Goal: Navigation & Orientation: Find specific page/section

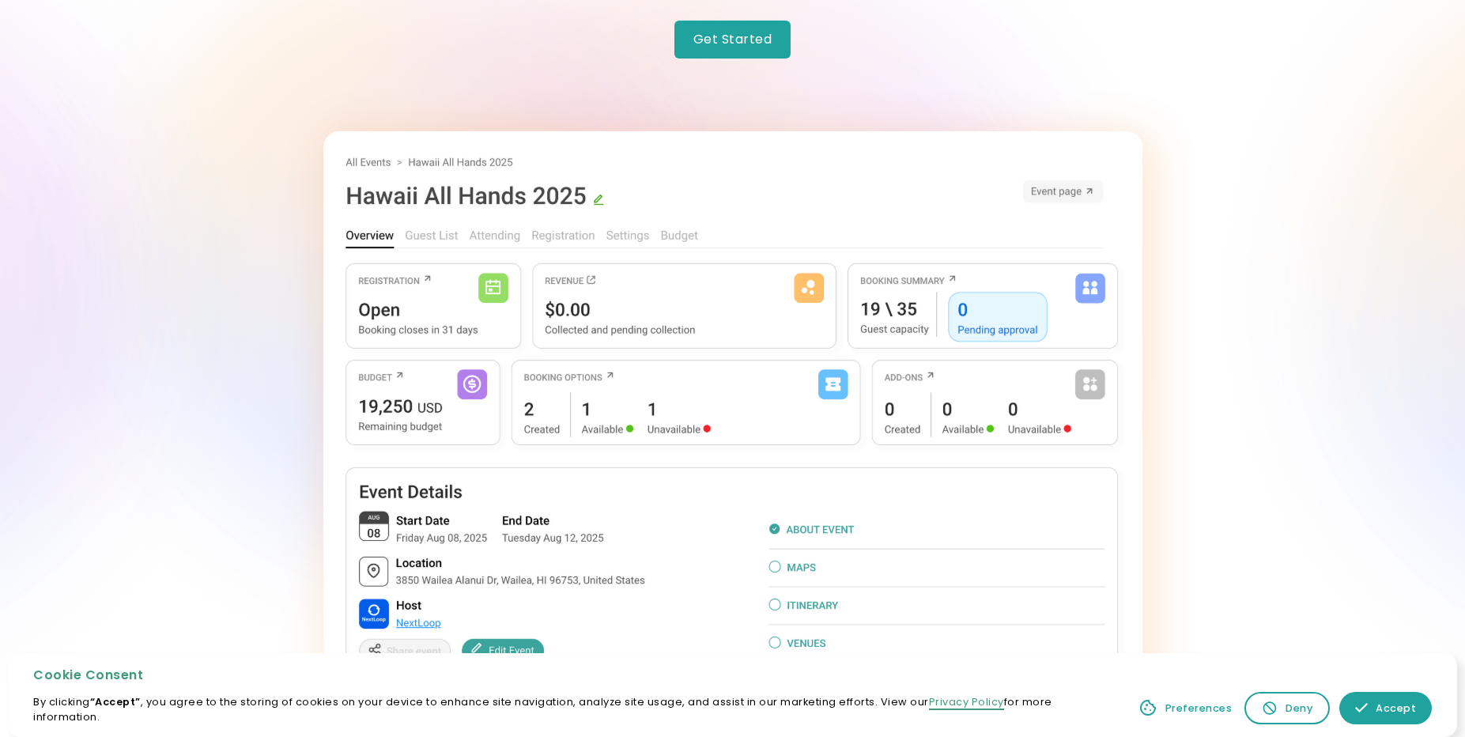
scroll to position [253, 0]
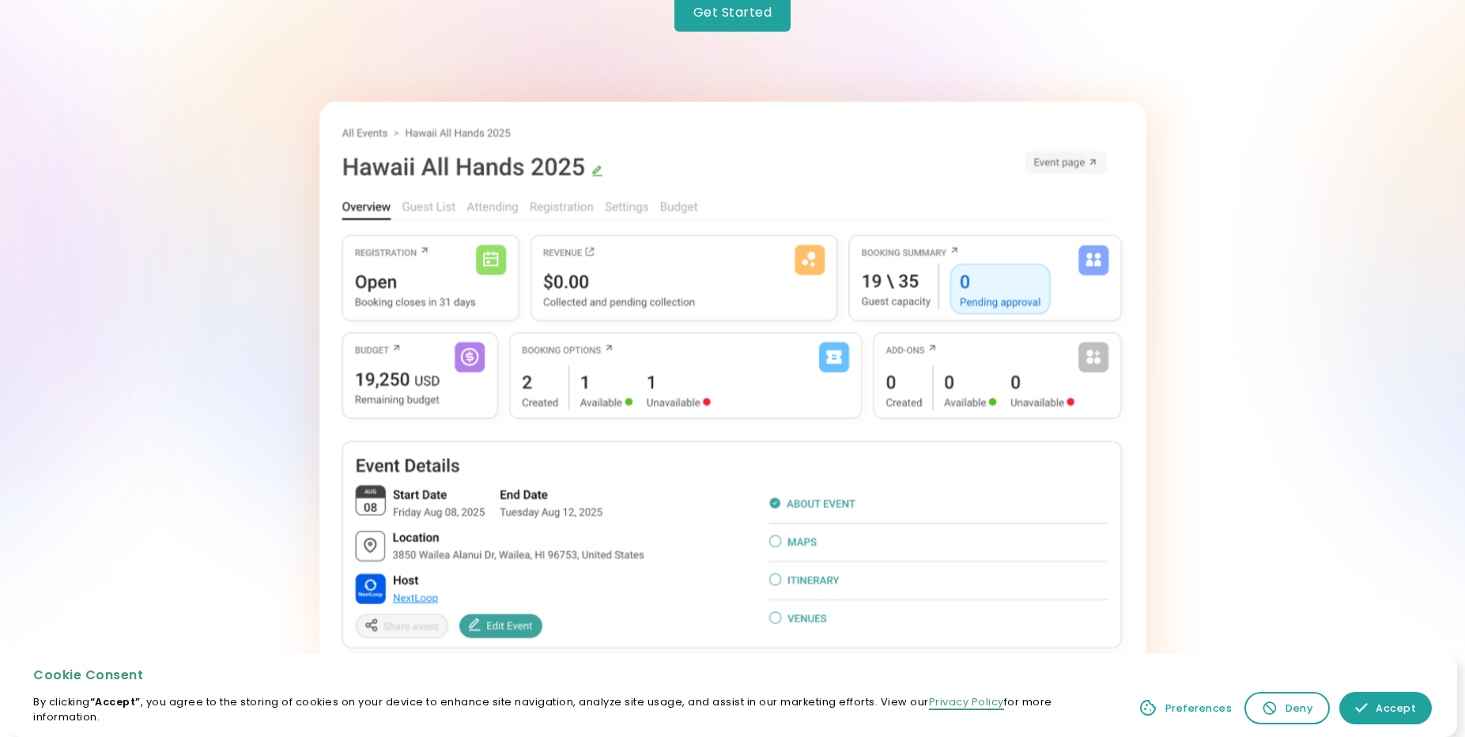
click at [363, 207] on img at bounding box center [732, 385] width 827 height 569
click at [425, 153] on img at bounding box center [732, 385] width 827 height 569
click at [445, 128] on img at bounding box center [732, 385] width 827 height 569
click at [368, 130] on img at bounding box center [732, 385] width 827 height 569
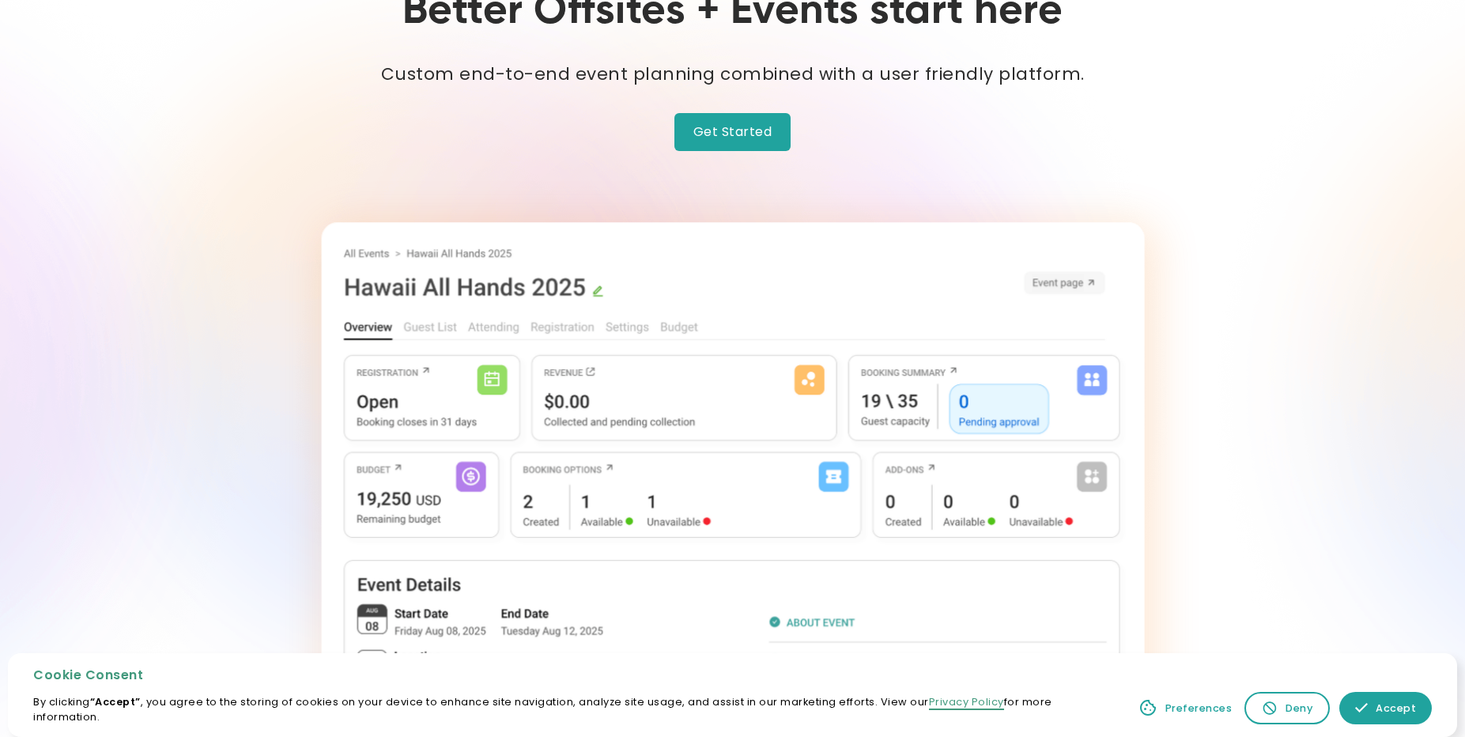
scroll to position [0, 0]
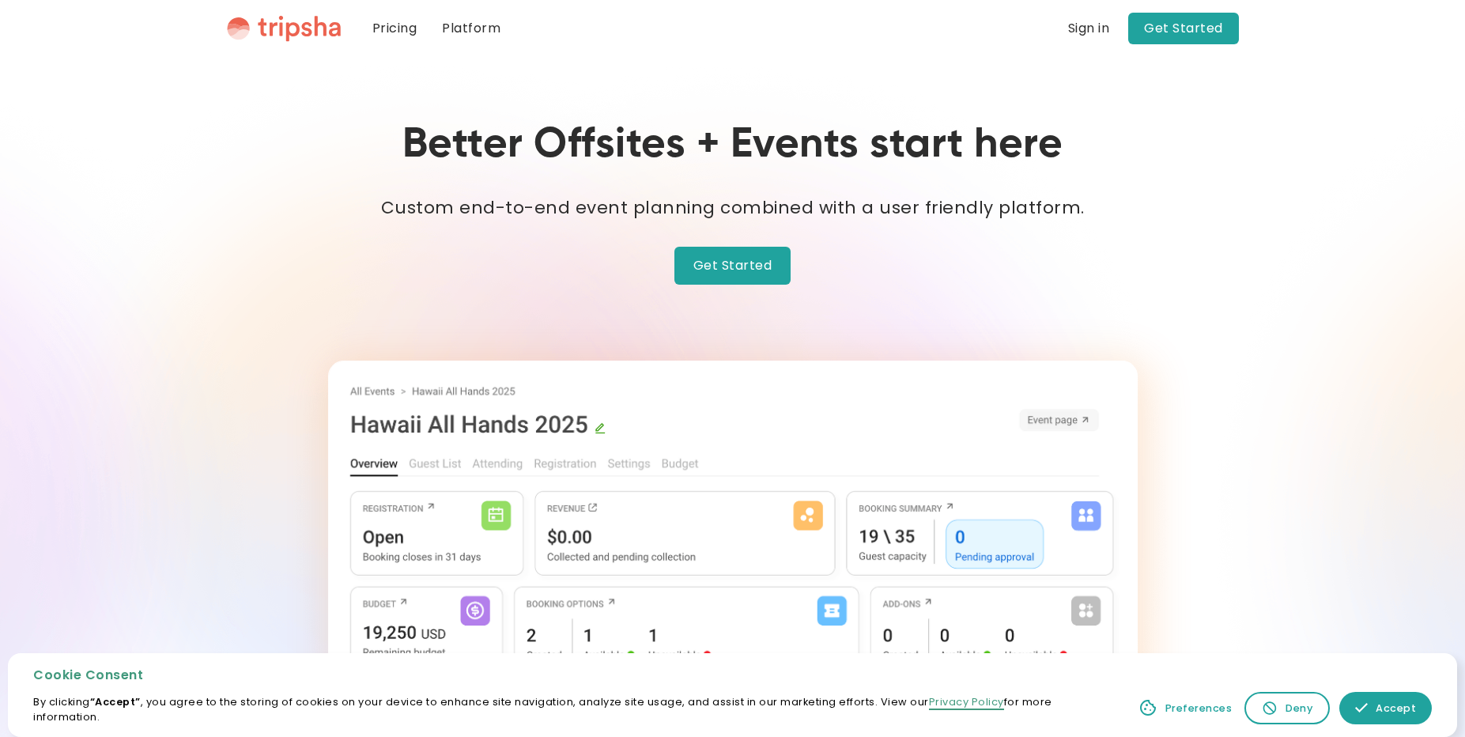
drag, startPoint x: 1414, startPoint y: 729, endPoint x: 1406, endPoint y: 712, distance: 19.4
click at [1410, 723] on div "Cookie Consent By clicking “Accept” , you agree to the storing of cookies on yo…" at bounding box center [732, 695] width 1449 height 84
click at [1406, 712] on div "Accept" at bounding box center [1396, 707] width 40 height 15
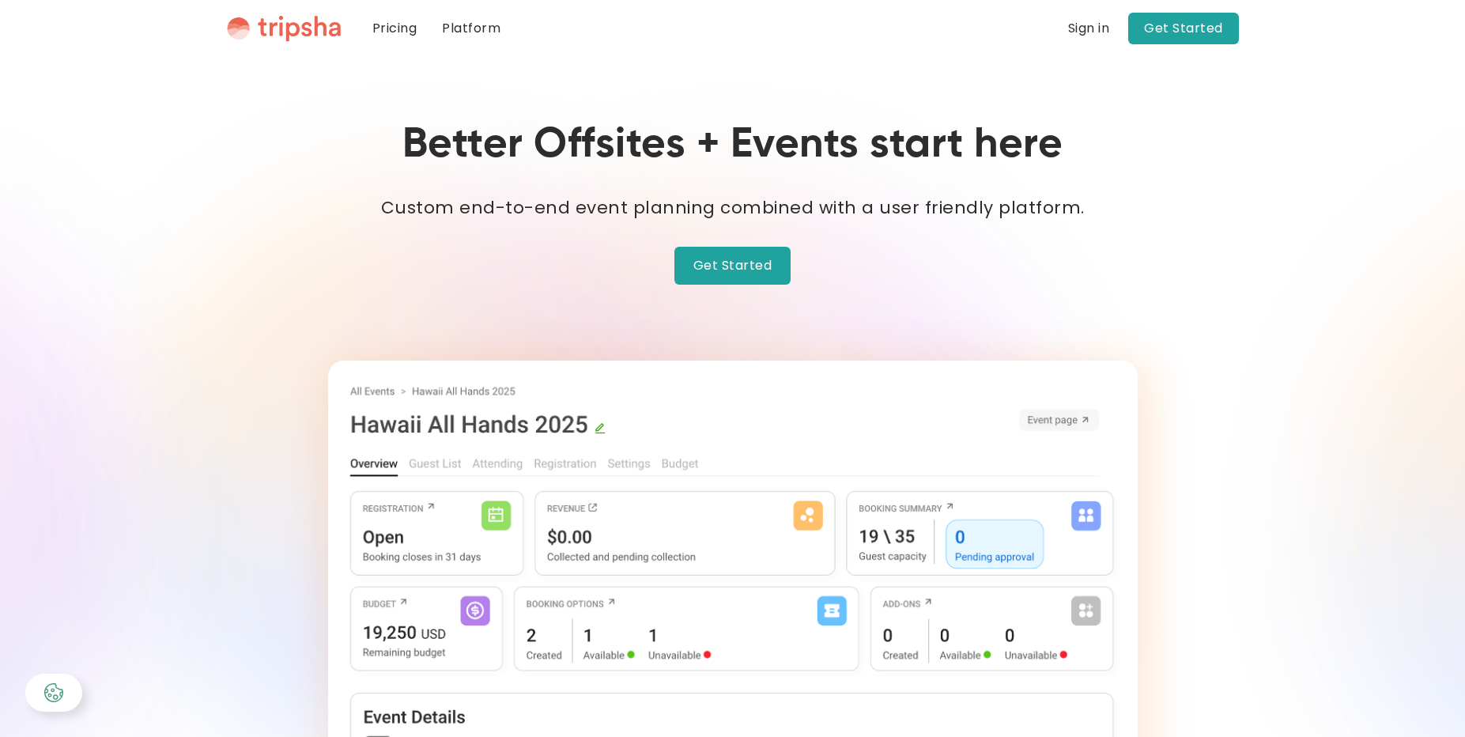
click at [789, 280] on link "Get Started" at bounding box center [732, 266] width 117 height 38
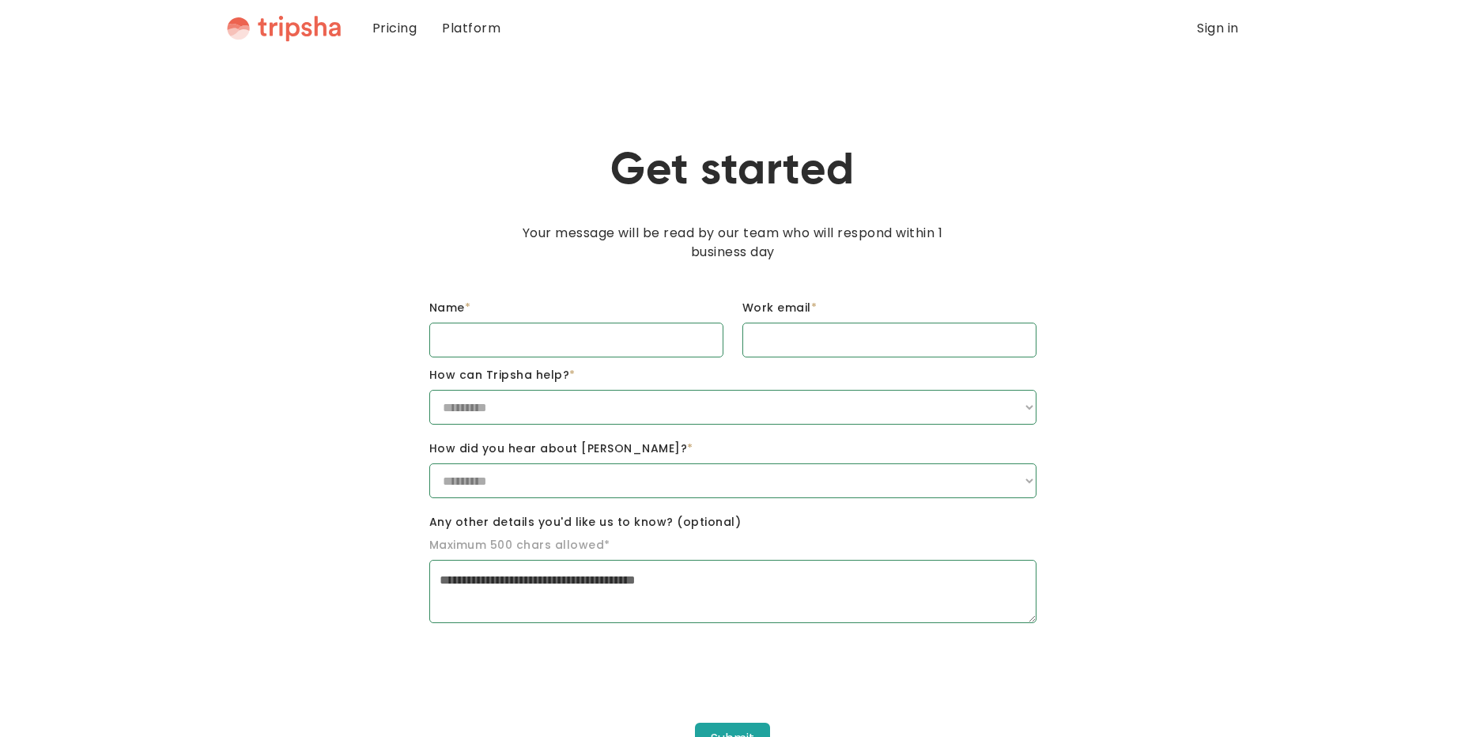
click at [394, 27] on link "Pricing" at bounding box center [395, 28] width 70 height 57
